Goal: Transaction & Acquisition: Register for event/course

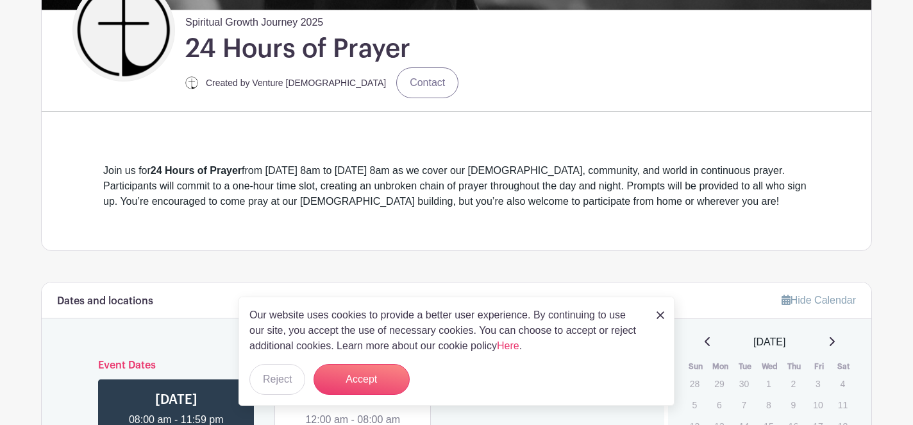
scroll to position [322, 0]
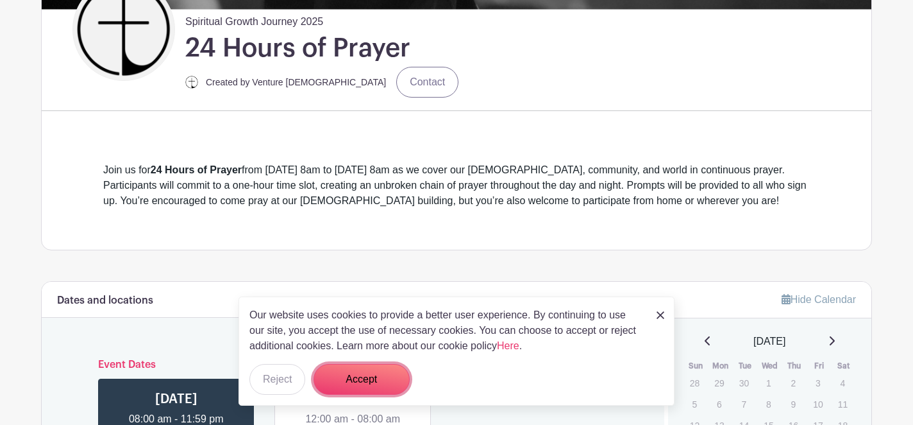
click at [357, 386] on button "Accept" at bounding box center [362, 379] width 96 height 31
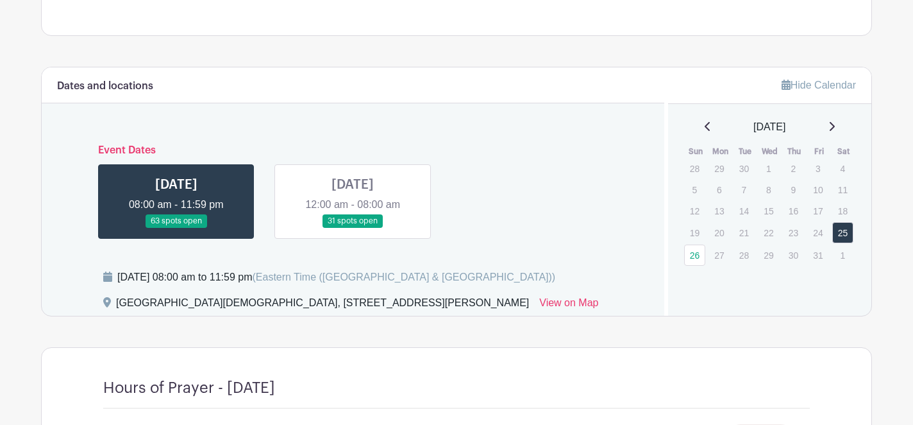
scroll to position [539, 0]
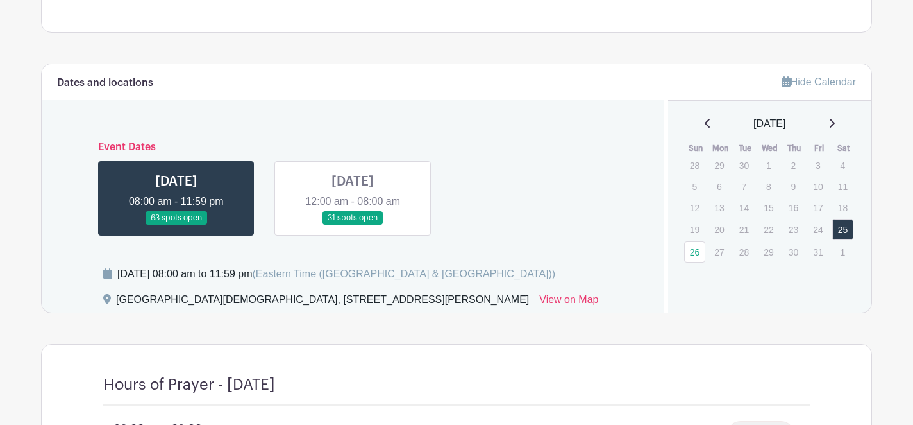
click at [353, 225] on link at bounding box center [353, 225] width 0 height 0
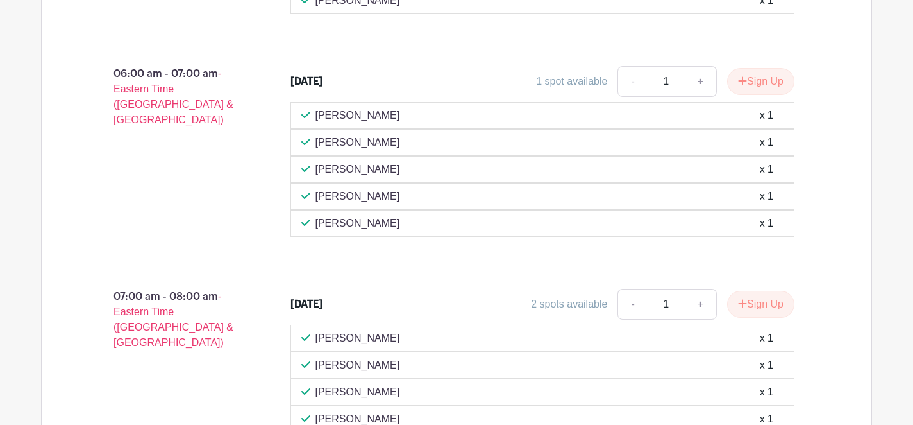
scroll to position [1690, 0]
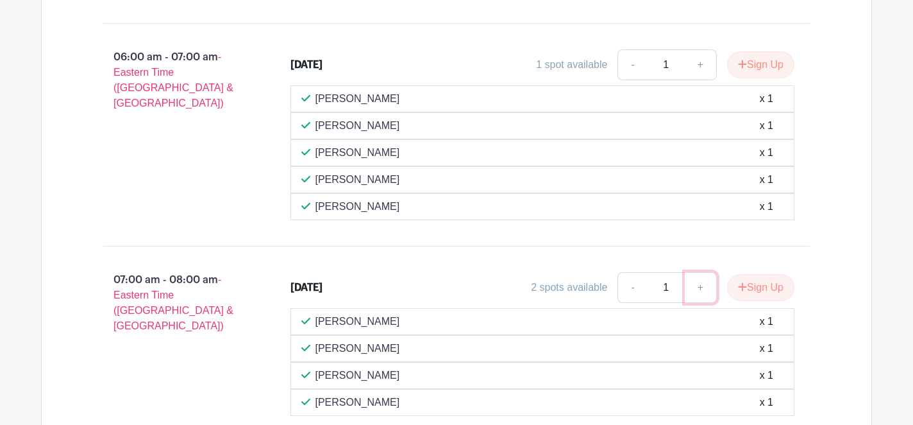
click at [699, 272] on link "+" at bounding box center [701, 287] width 32 height 31
type input "2"
click at [755, 274] on button "Sign Up" at bounding box center [760, 287] width 67 height 27
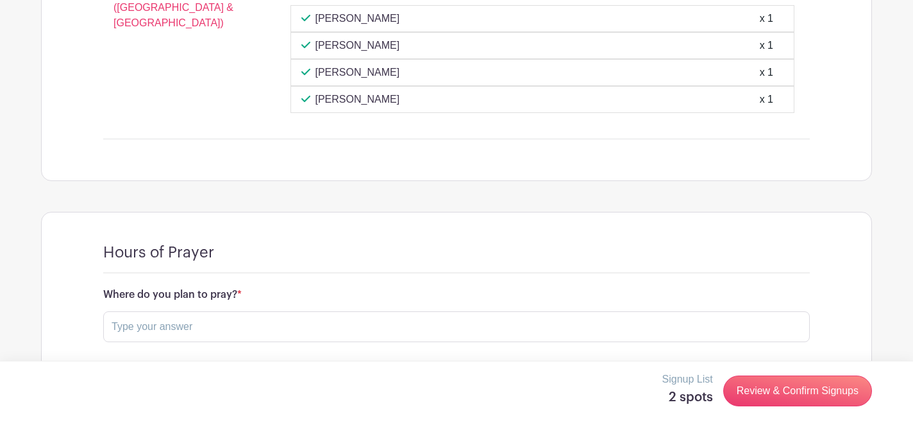
scroll to position [2001, 0]
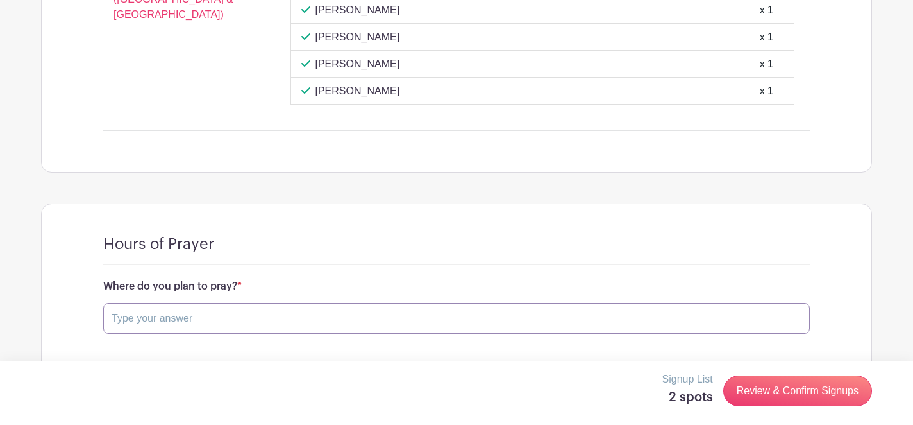
click at [293, 303] on input "text" at bounding box center [456, 318] width 707 height 31
type input "at VCC"
click at [187, 349] on button "Save Responses" at bounding box center [157, 362] width 108 height 27
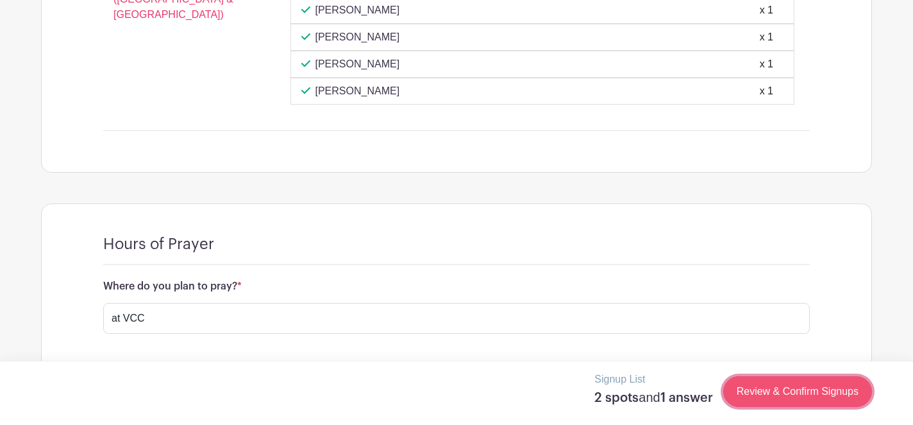
click at [819, 387] on link "Review & Confirm Signups" at bounding box center [798, 391] width 149 height 31
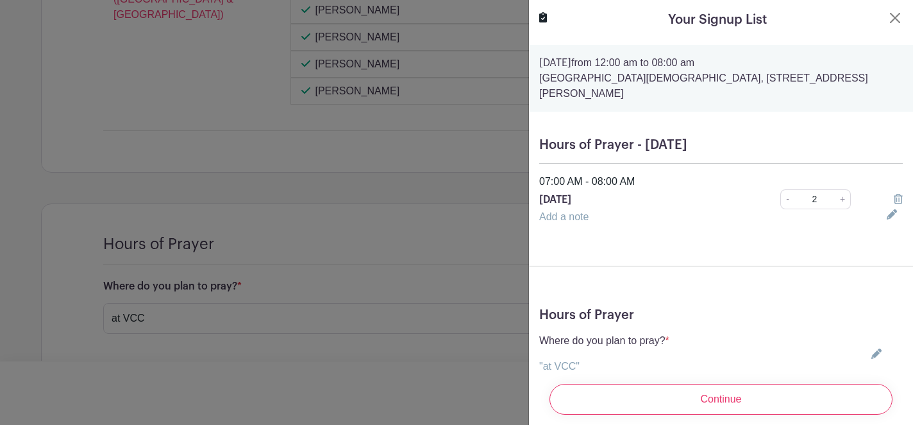
scroll to position [26, 0]
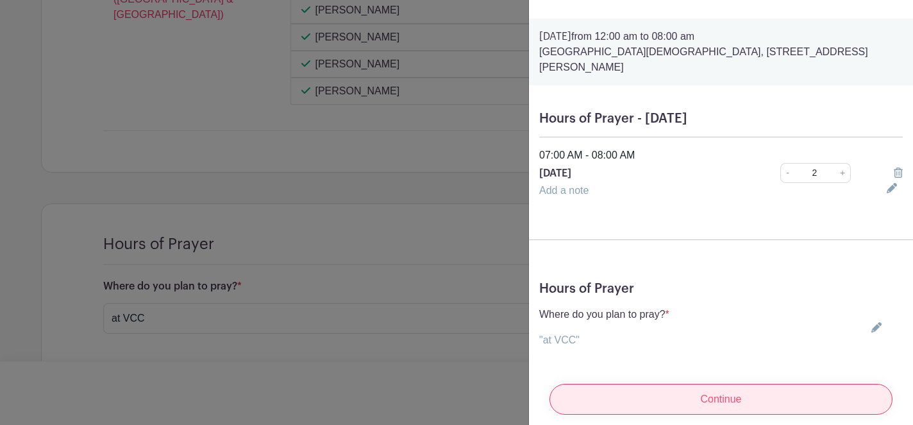
click at [717, 389] on input "Continue" at bounding box center [721, 399] width 343 height 31
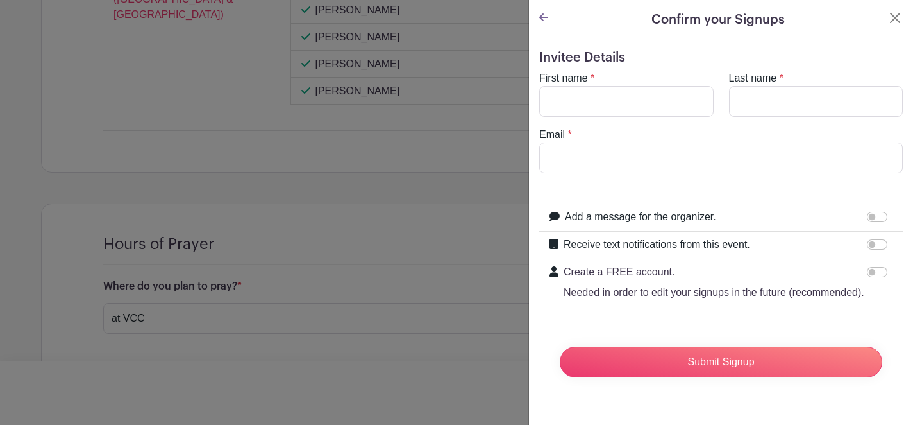
scroll to position [0, 0]
click at [643, 105] on input "First name" at bounding box center [626, 101] width 174 height 31
type input "[PERSON_NAME]"
type input "[EMAIL_ADDRESS][DOMAIN_NAME]"
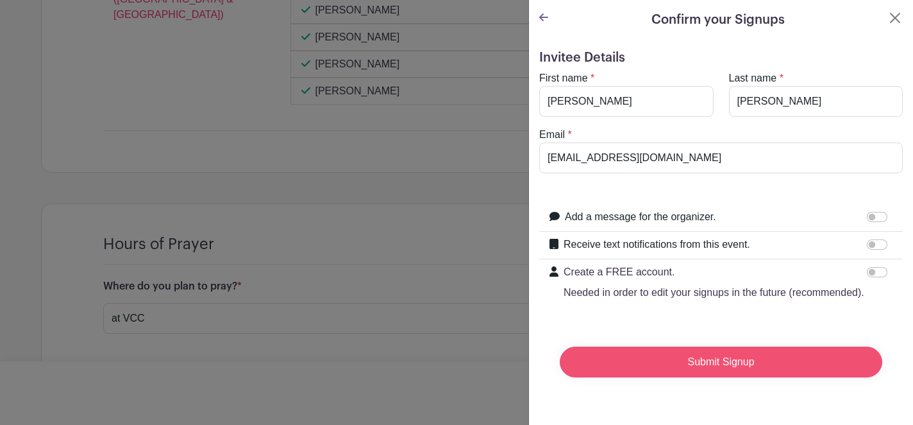
click at [709, 366] on input "Submit Signup" at bounding box center [721, 361] width 323 height 31
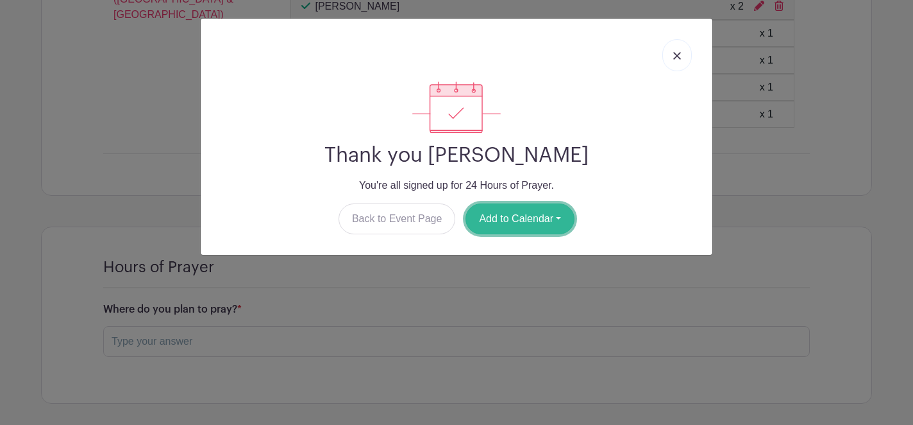
click at [525, 218] on button "Add to Calendar" at bounding box center [520, 218] width 109 height 31
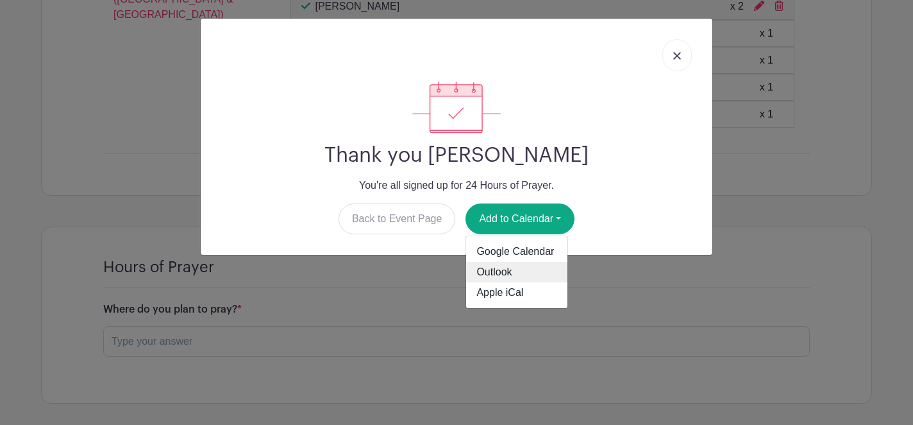
click at [505, 272] on link "Outlook" at bounding box center [516, 272] width 101 height 21
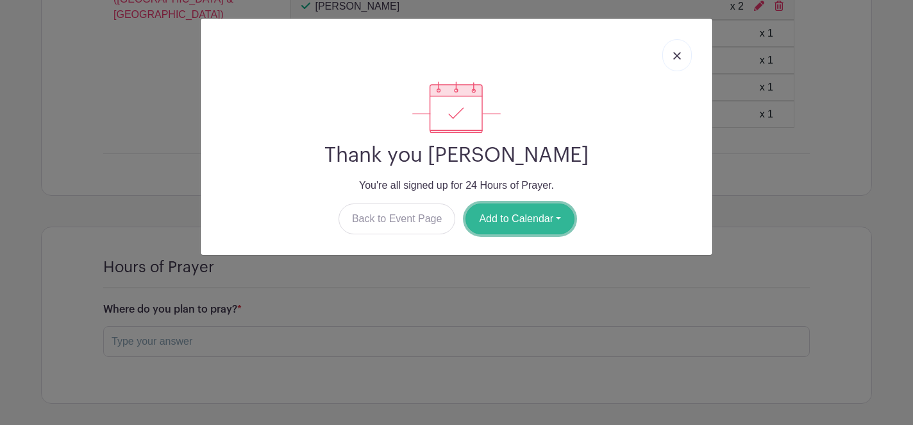
click at [510, 216] on button "Add to Calendar" at bounding box center [520, 218] width 109 height 31
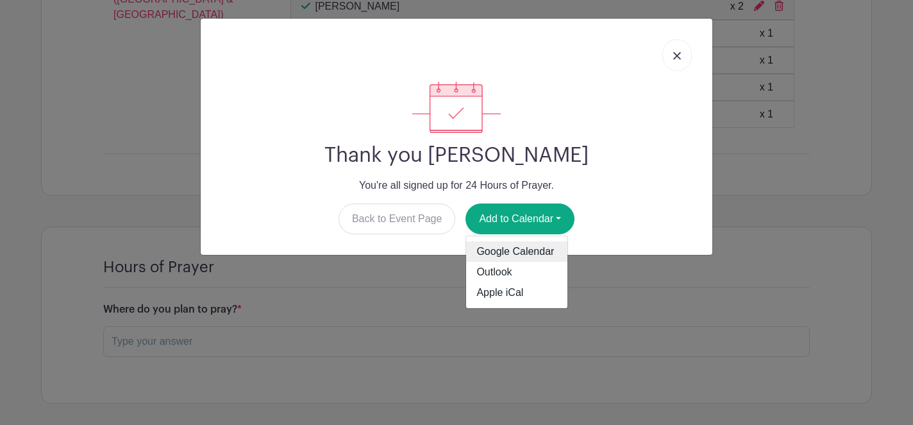
click at [527, 256] on link "Google Calendar" at bounding box center [516, 251] width 101 height 21
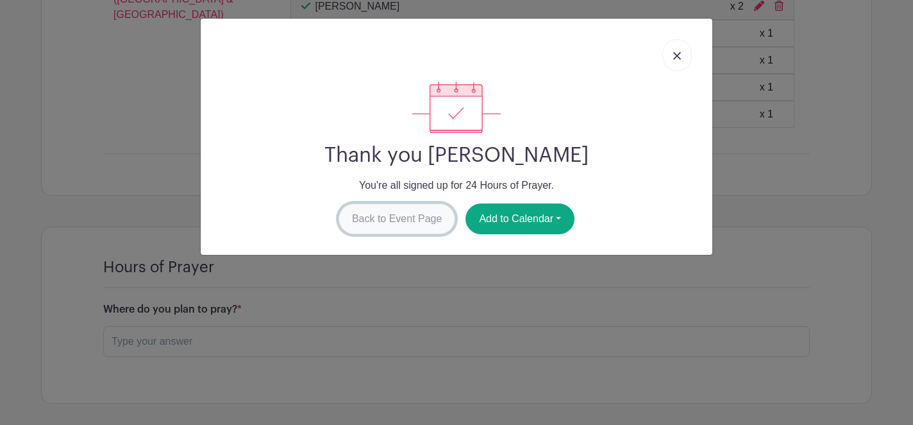
click at [430, 219] on link "Back to Event Page" at bounding box center [397, 218] width 117 height 31
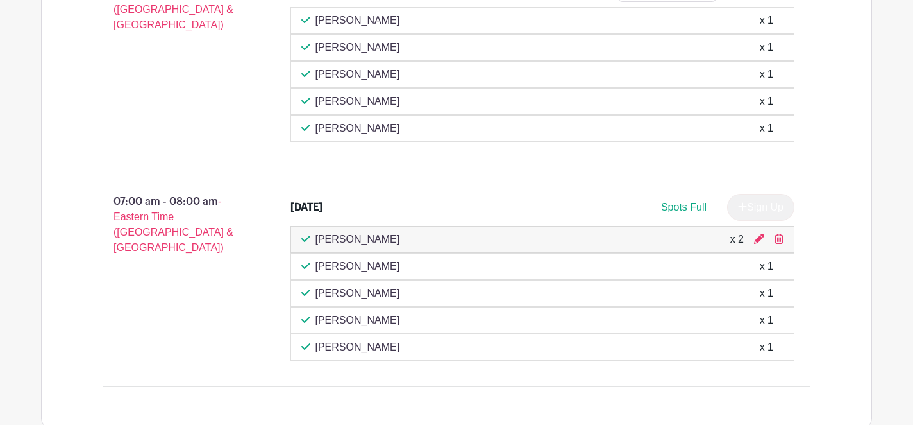
scroll to position [1772, 0]
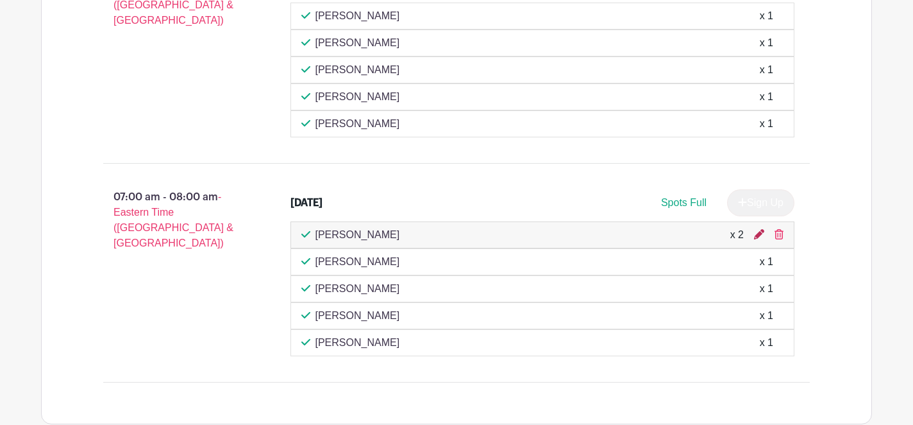
click at [761, 229] on icon at bounding box center [759, 234] width 10 height 10
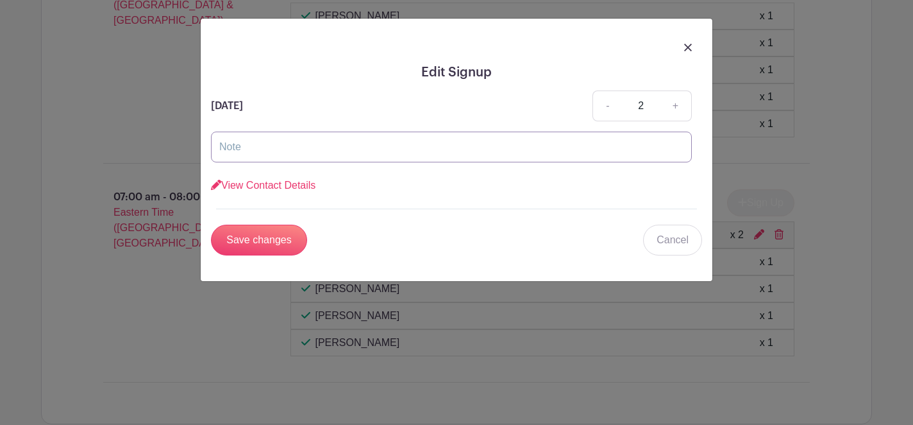
click at [481, 149] on input "text" at bounding box center [451, 146] width 481 height 31
click at [301, 186] on link "View Contact Details" at bounding box center [263, 185] width 105 height 11
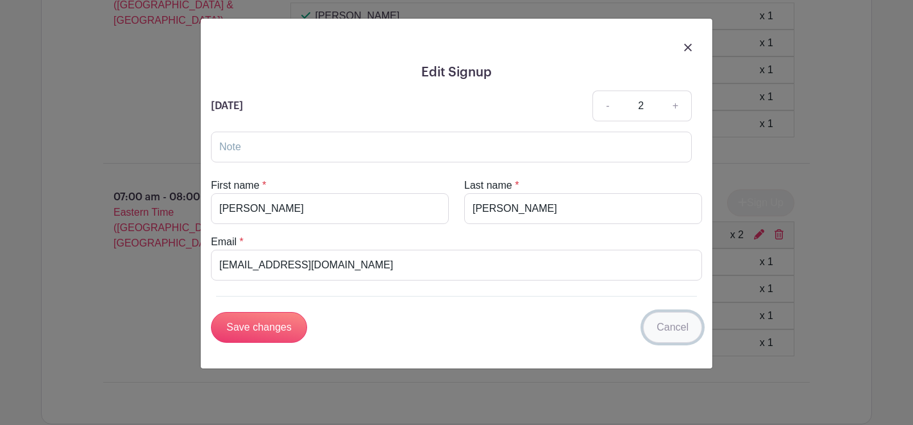
click at [672, 324] on link "Cancel" at bounding box center [672, 327] width 59 height 31
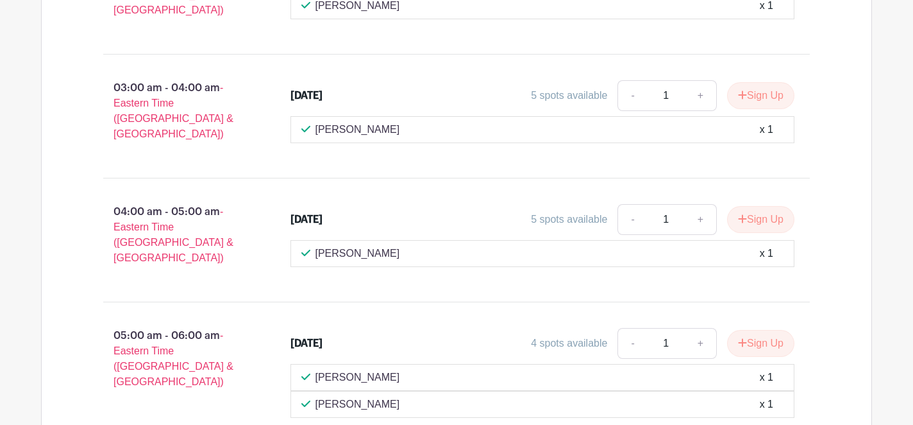
scroll to position [1133, 0]
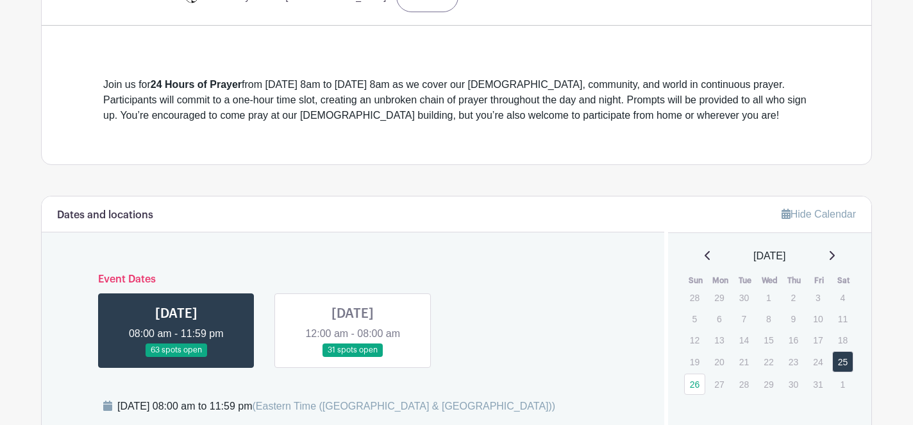
scroll to position [412, 0]
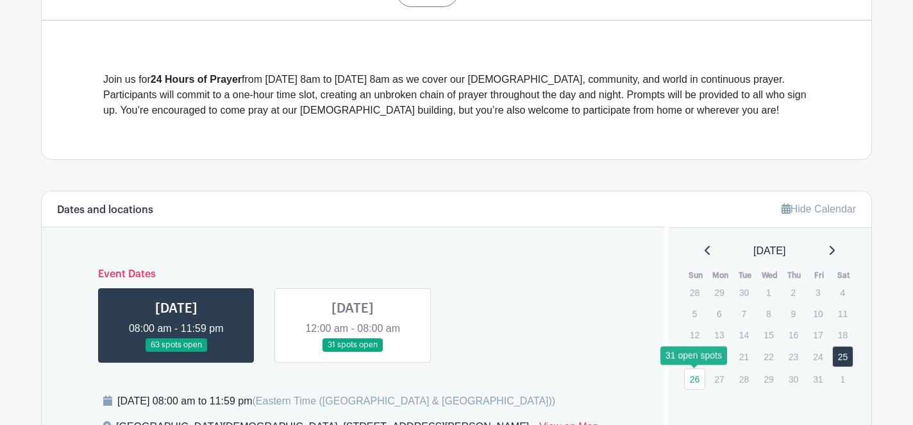
click at [693, 382] on link "26" at bounding box center [694, 378] width 21 height 21
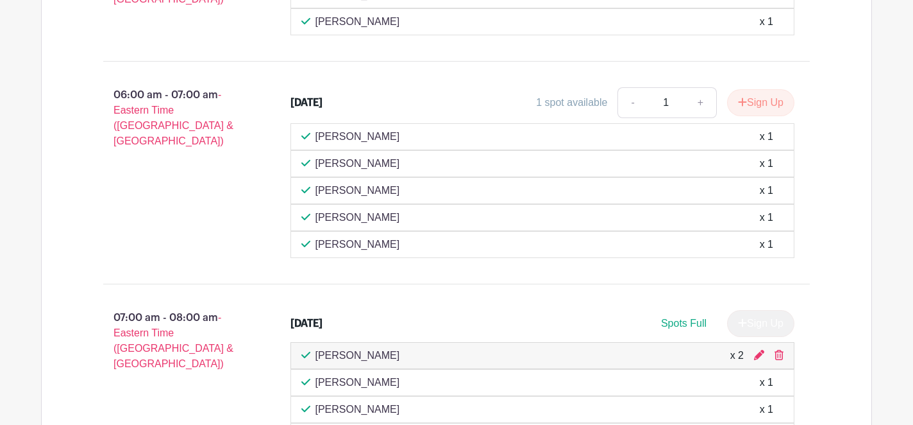
scroll to position [1652, 0]
click at [761, 349] on icon at bounding box center [759, 354] width 10 height 10
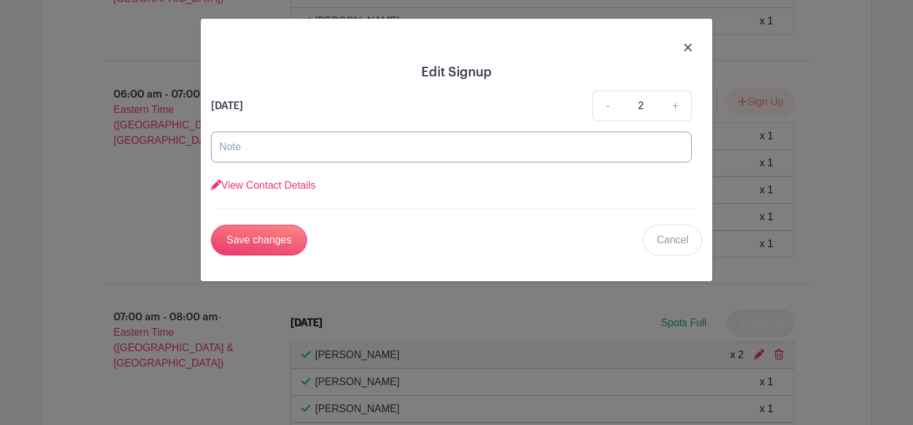
click at [431, 150] on input "text" at bounding box center [451, 146] width 481 height 31
type input "[PERSON_NAME] and [PERSON_NAME]"
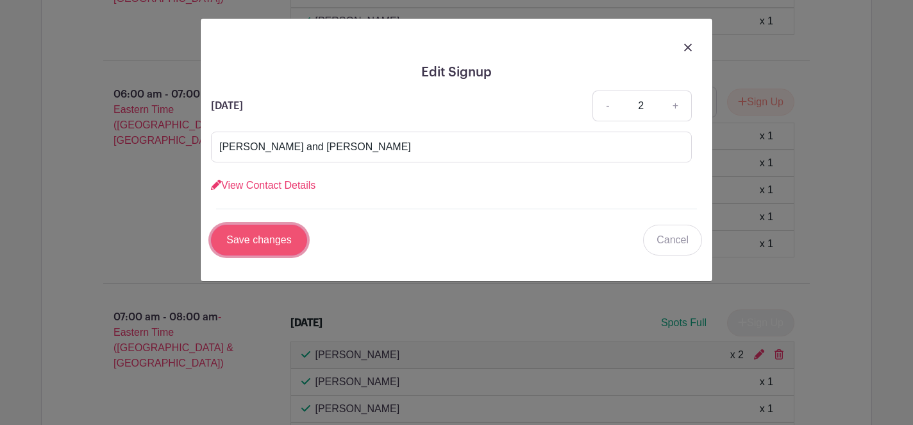
click at [267, 237] on input "Save changes" at bounding box center [259, 240] width 96 height 31
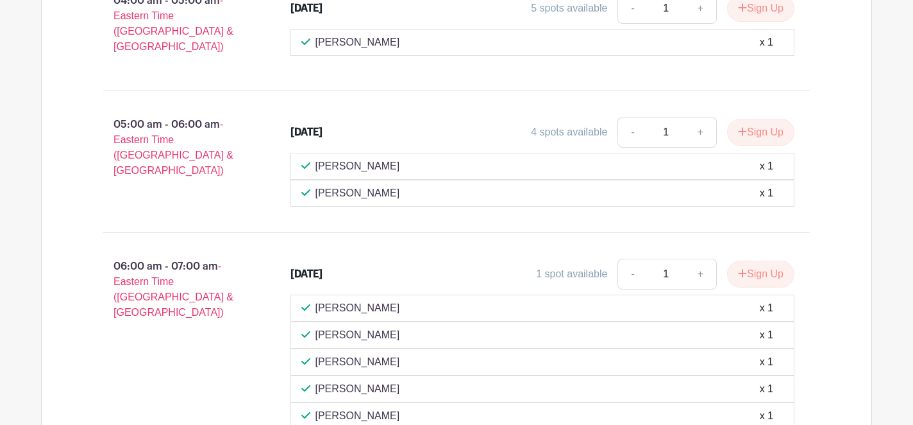
scroll to position [1430, 0]
